Goal: Information Seeking & Learning: Find specific page/section

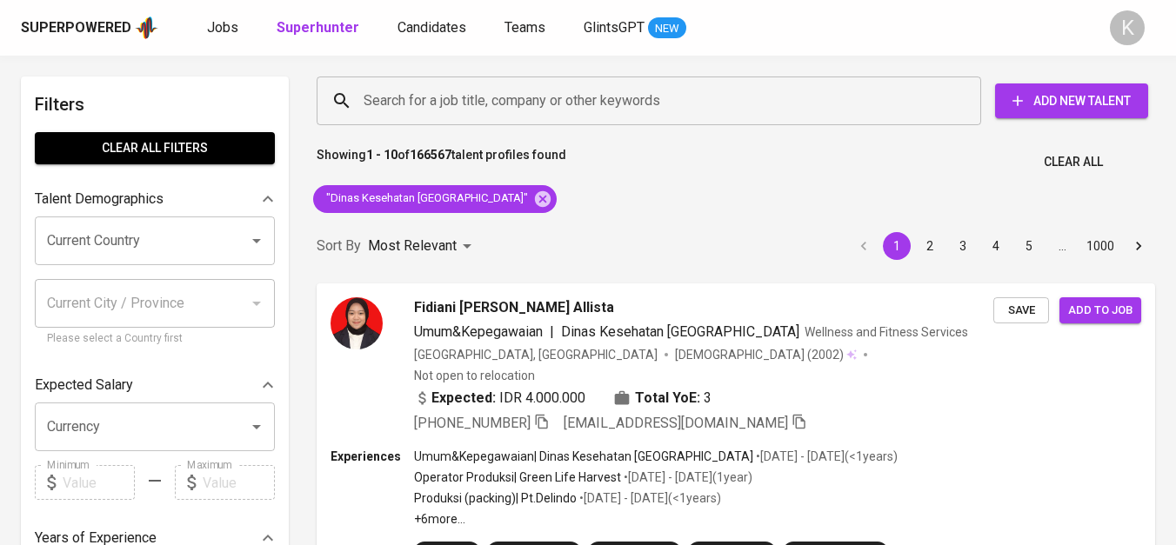
click at [533, 197] on icon at bounding box center [542, 199] width 19 height 19
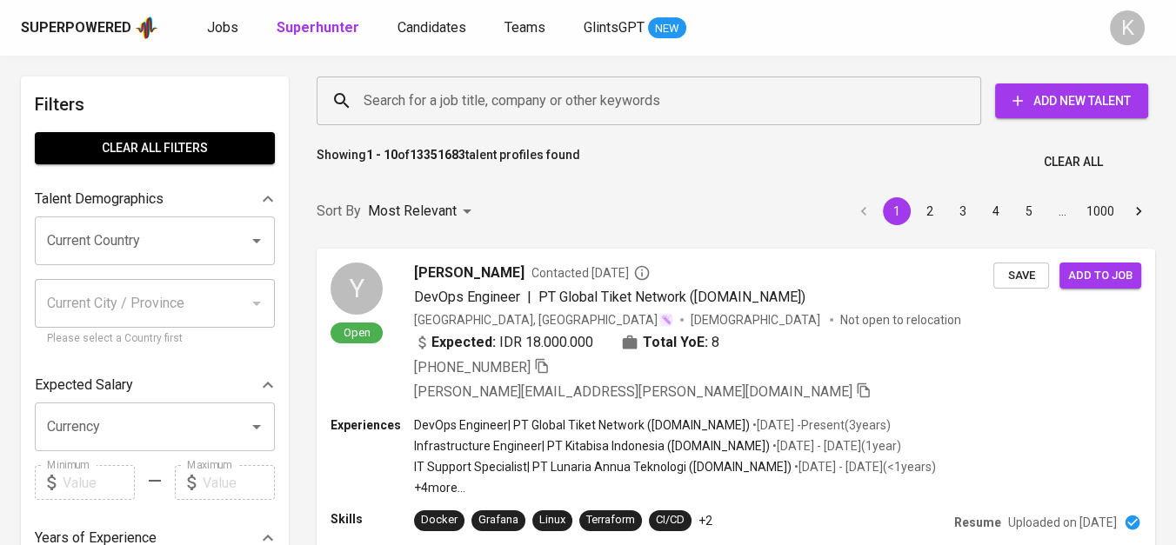
click at [495, 99] on input "Search for a job title, company or other keywords" at bounding box center [653, 100] width 588 height 33
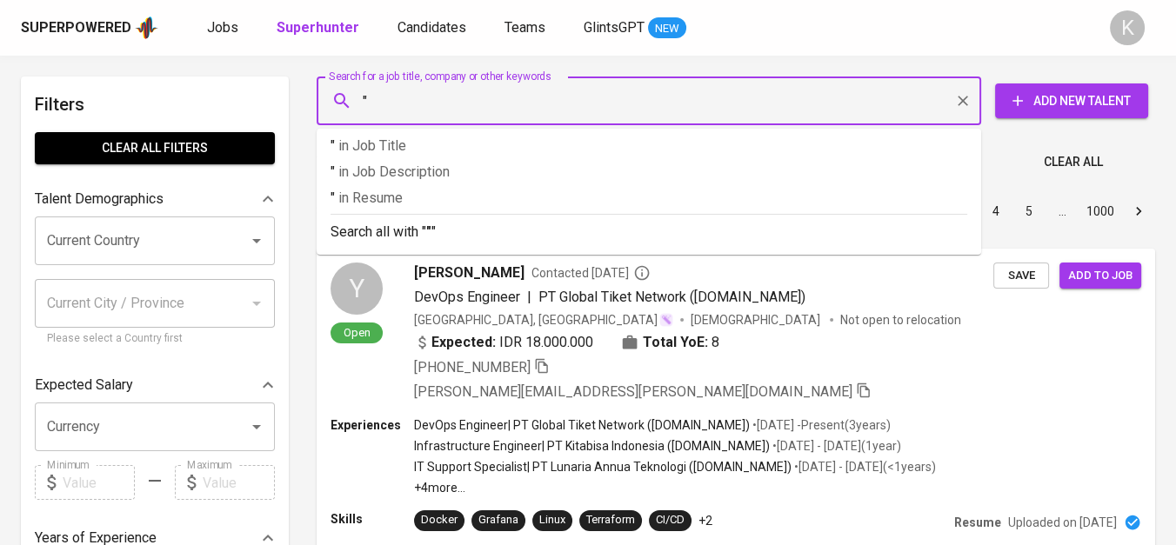
paste input "berca buana sakti"
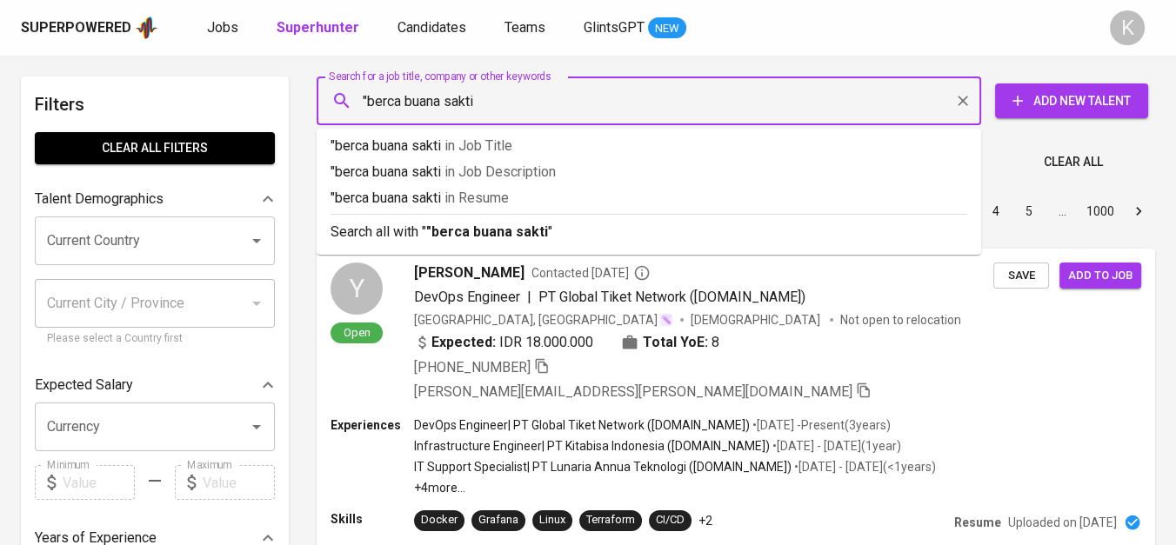
type input ""berca buana sakti""
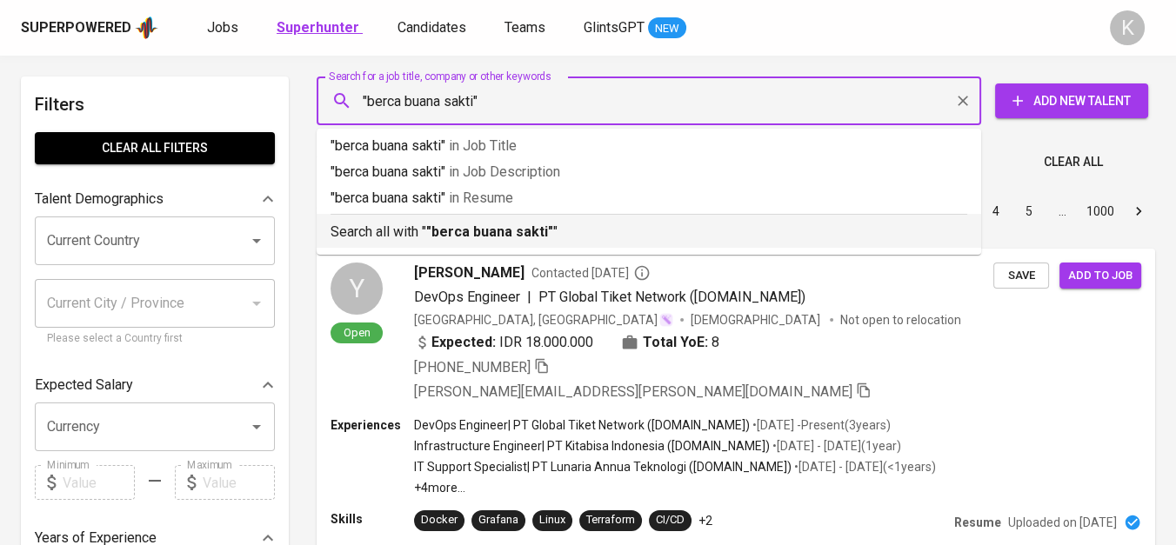
click at [469, 235] on b ""berca buana sakti"" at bounding box center [489, 232] width 127 height 17
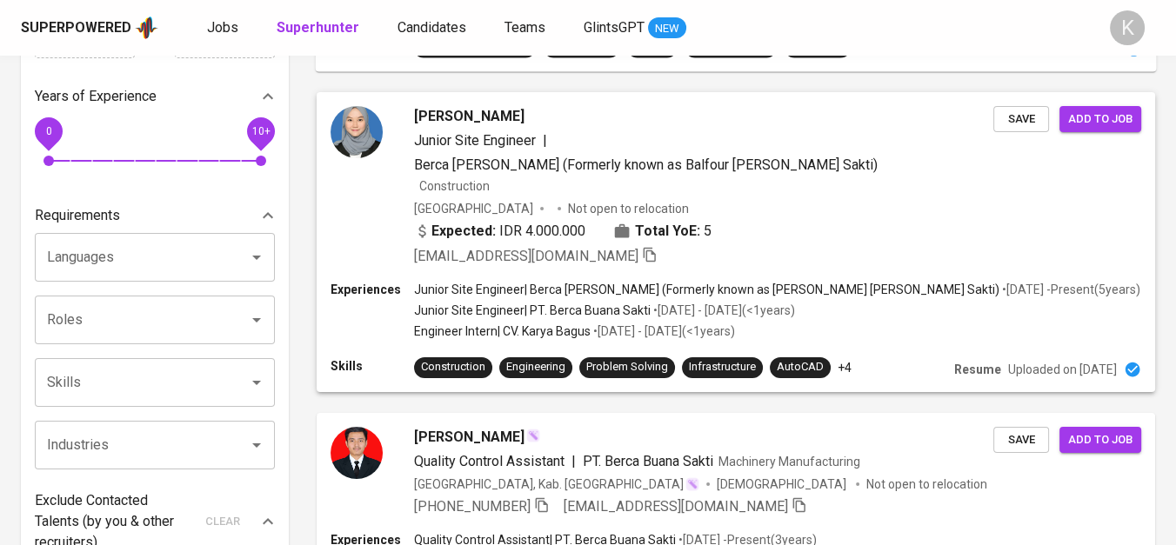
scroll to position [578, 0]
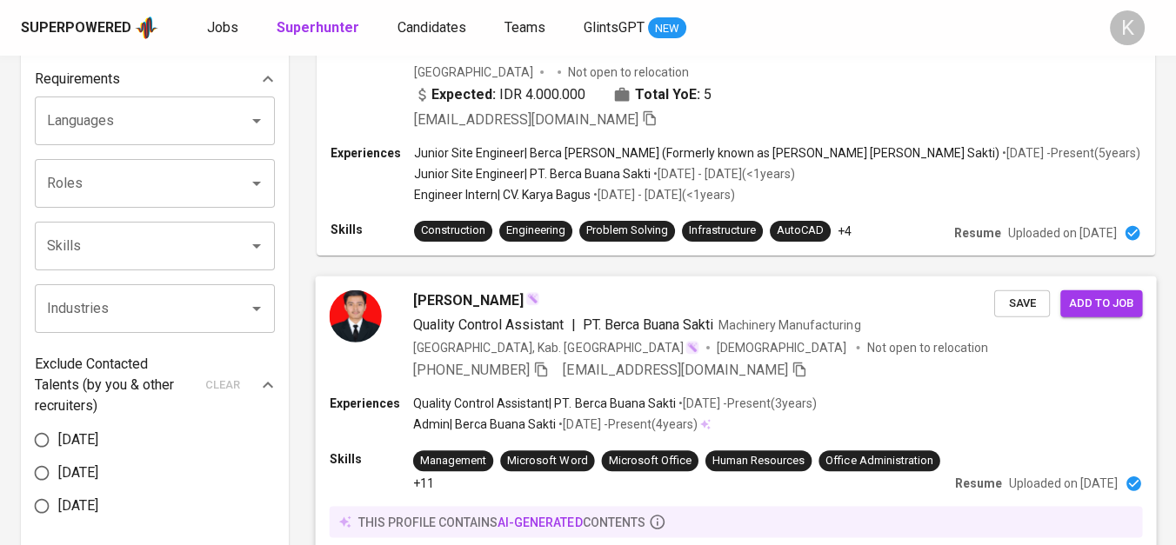
click at [545, 361] on icon "button" at bounding box center [541, 369] width 16 height 16
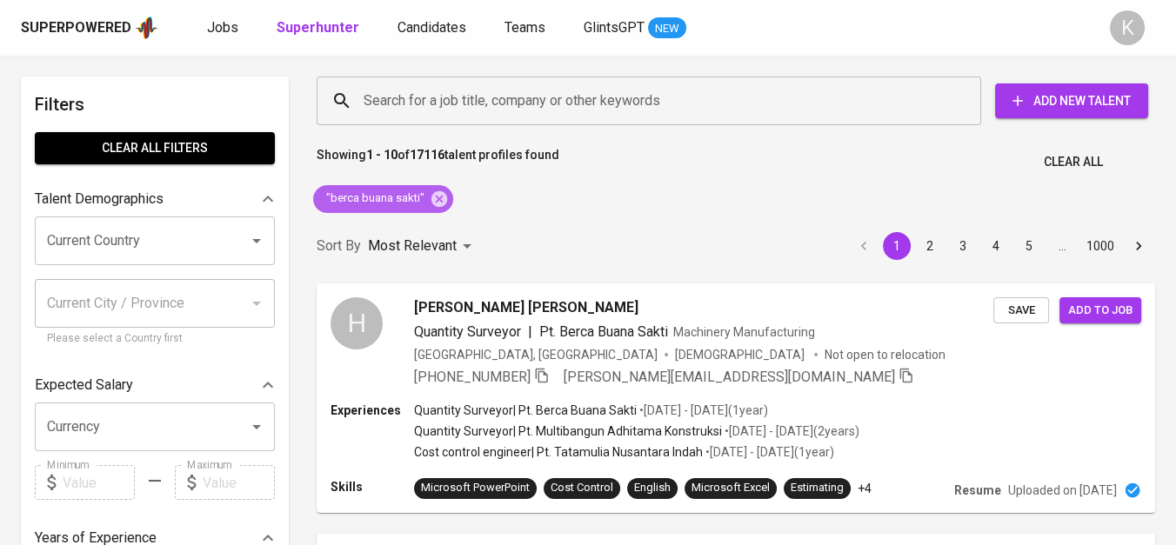
drag, startPoint x: 436, startPoint y: 203, endPoint x: 645, endPoint y: 1, distance: 290.4
click at [436, 203] on icon at bounding box center [439, 199] width 16 height 16
